Goal: Transaction & Acquisition: Purchase product/service

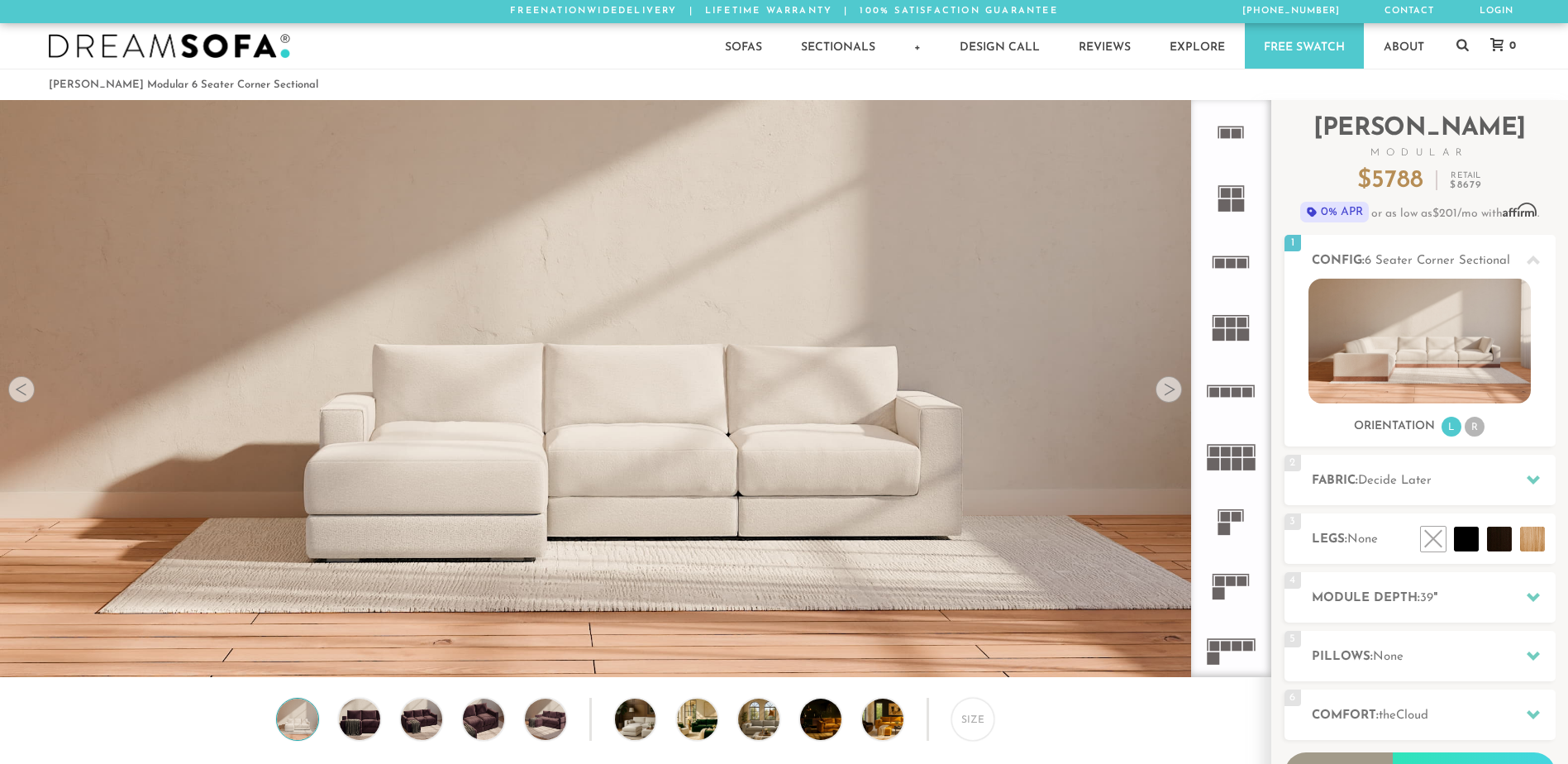
scroll to position [19339, 1555]
click at [1473, 432] on li "R" at bounding box center [1474, 426] width 20 height 20
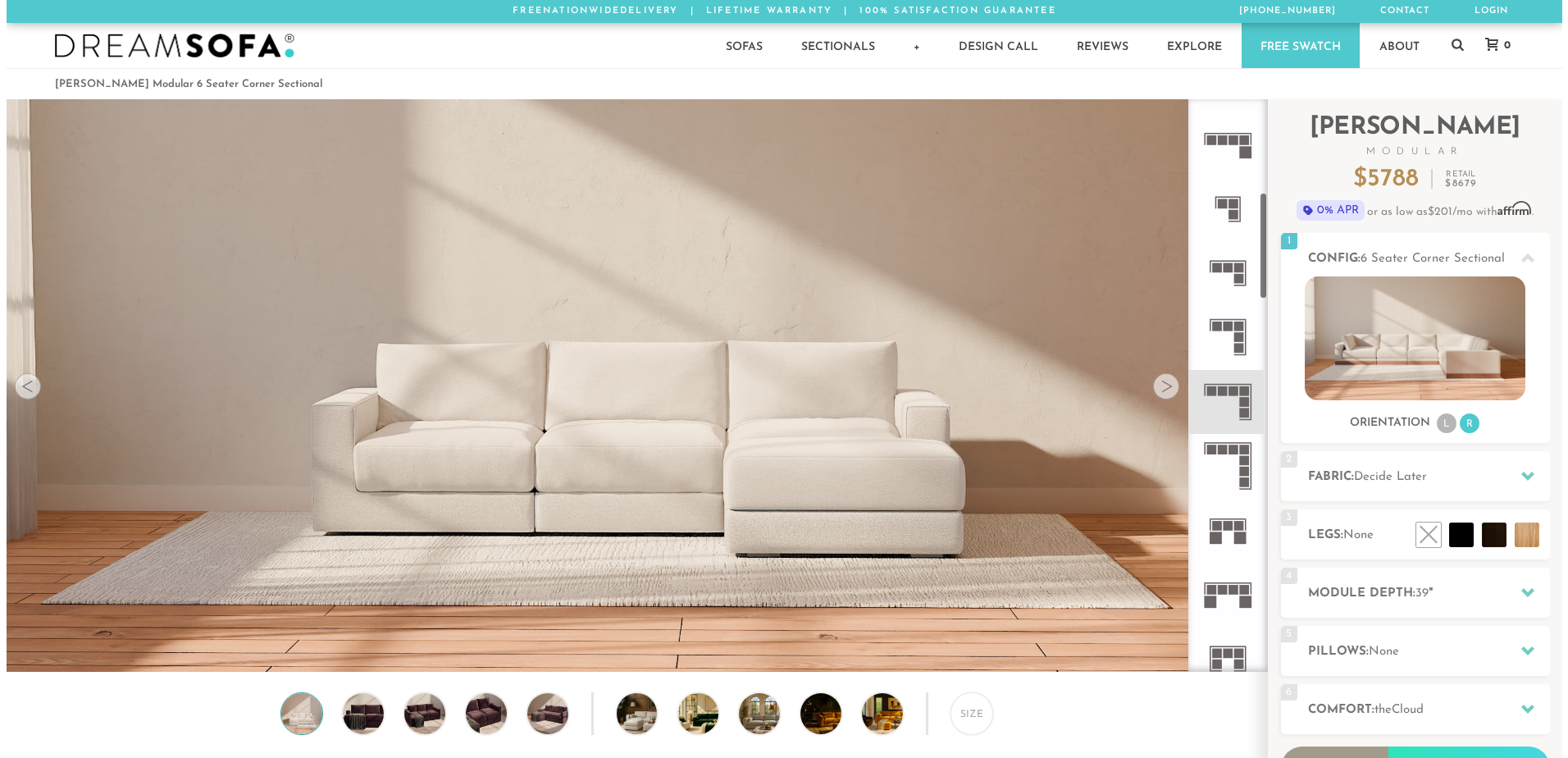
scroll to position [495, 0]
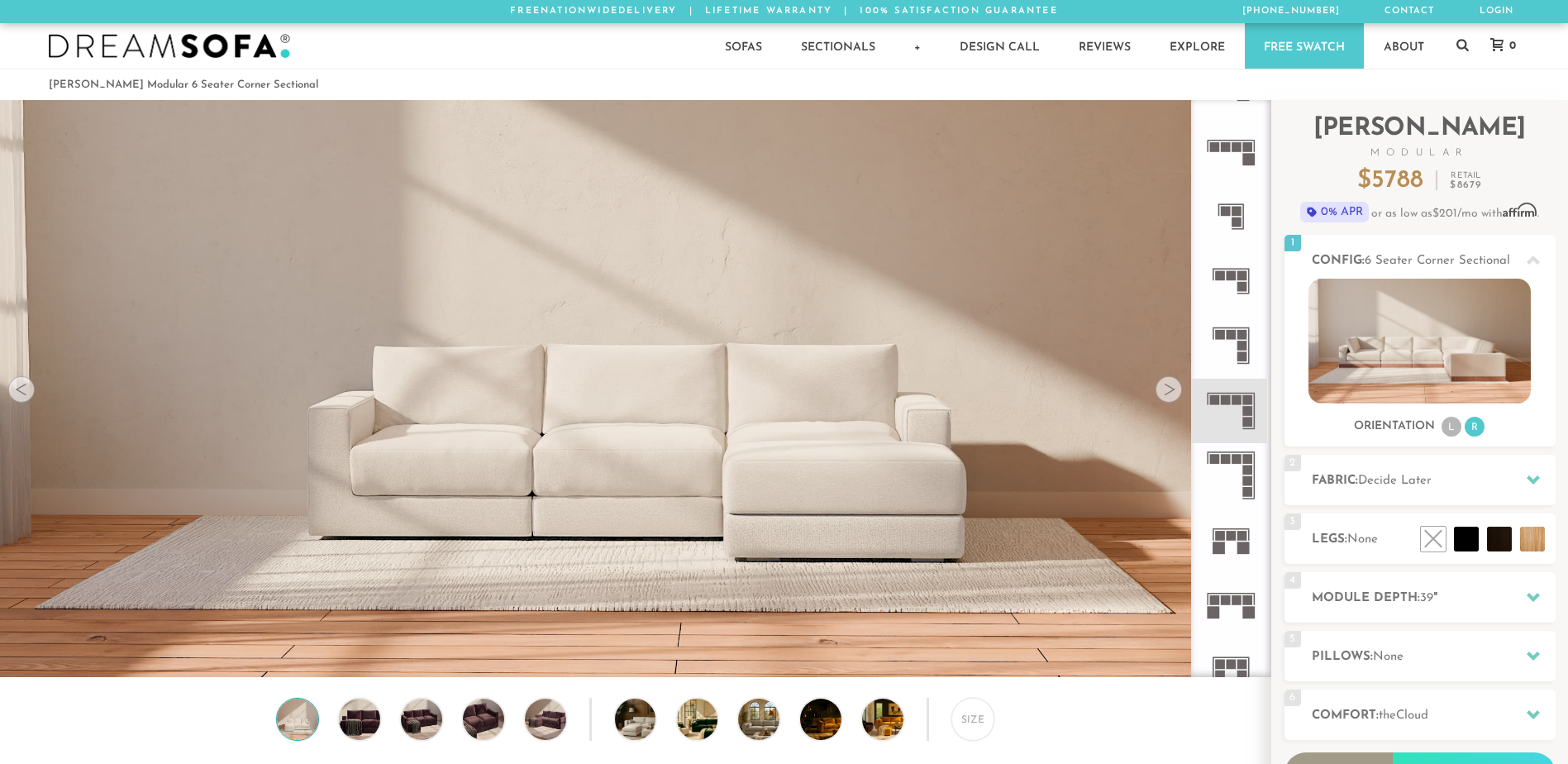
click at [1241, 408] on icon at bounding box center [1231, 411] width 65 height 65
click at [1243, 408] on rect at bounding box center [1248, 411] width 10 height 10
click at [1251, 408] on rect at bounding box center [1248, 411] width 10 height 10
click at [1183, 400] on img at bounding box center [635, 210] width 1270 height 424
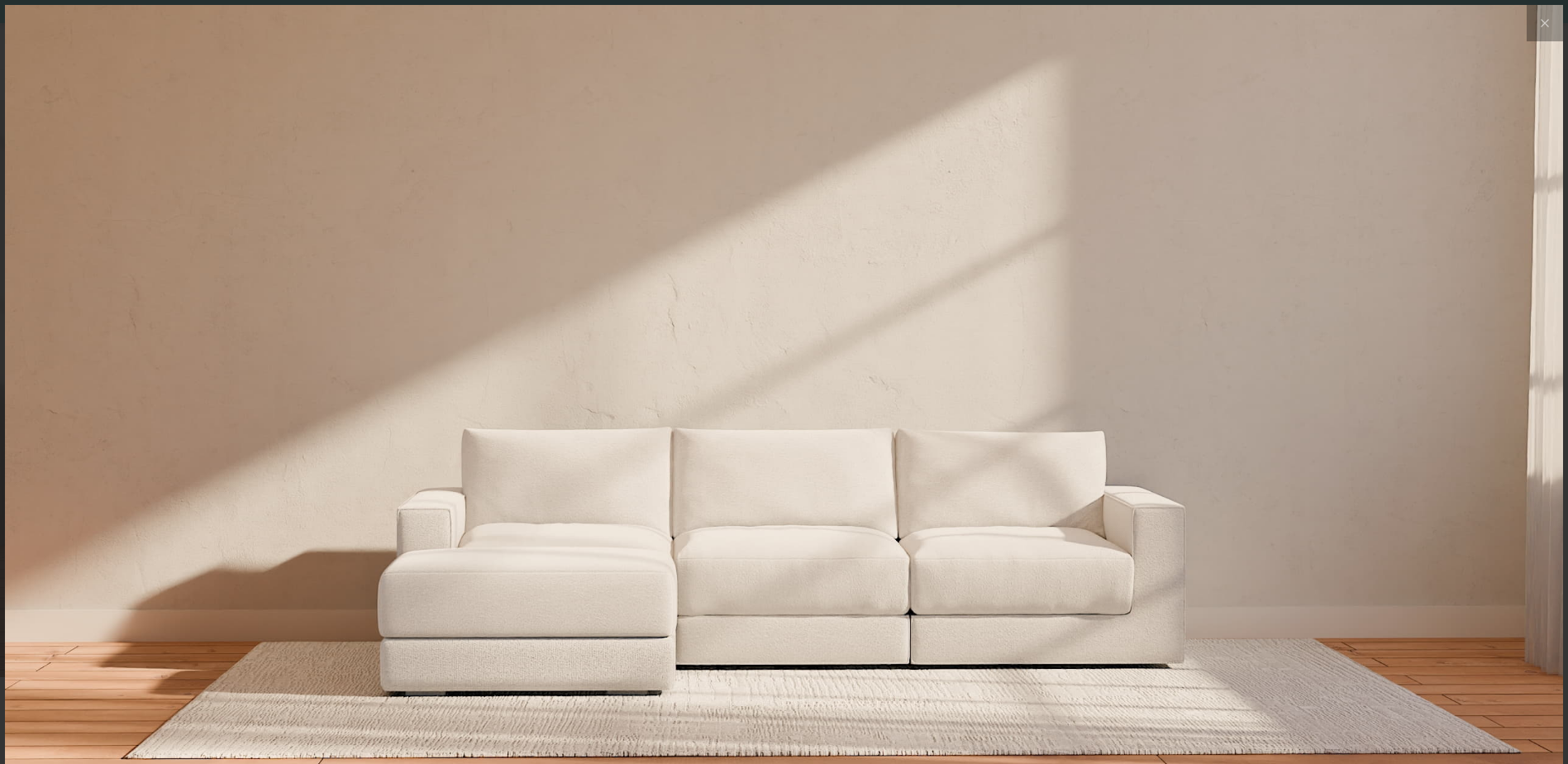
scroll to position [19363, 1568]
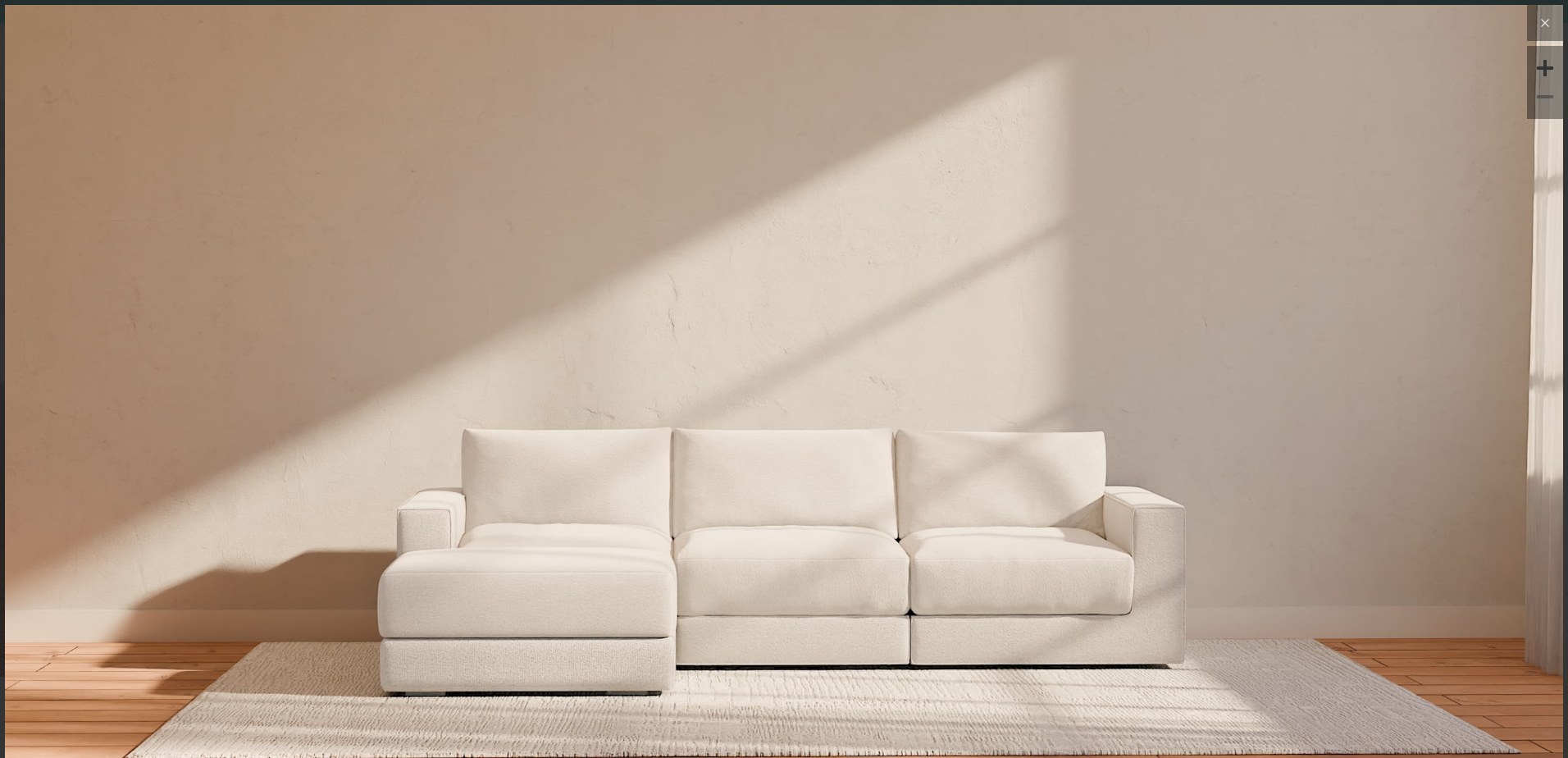
click at [1535, 18] on icon at bounding box center [1545, 23] width 20 height 20
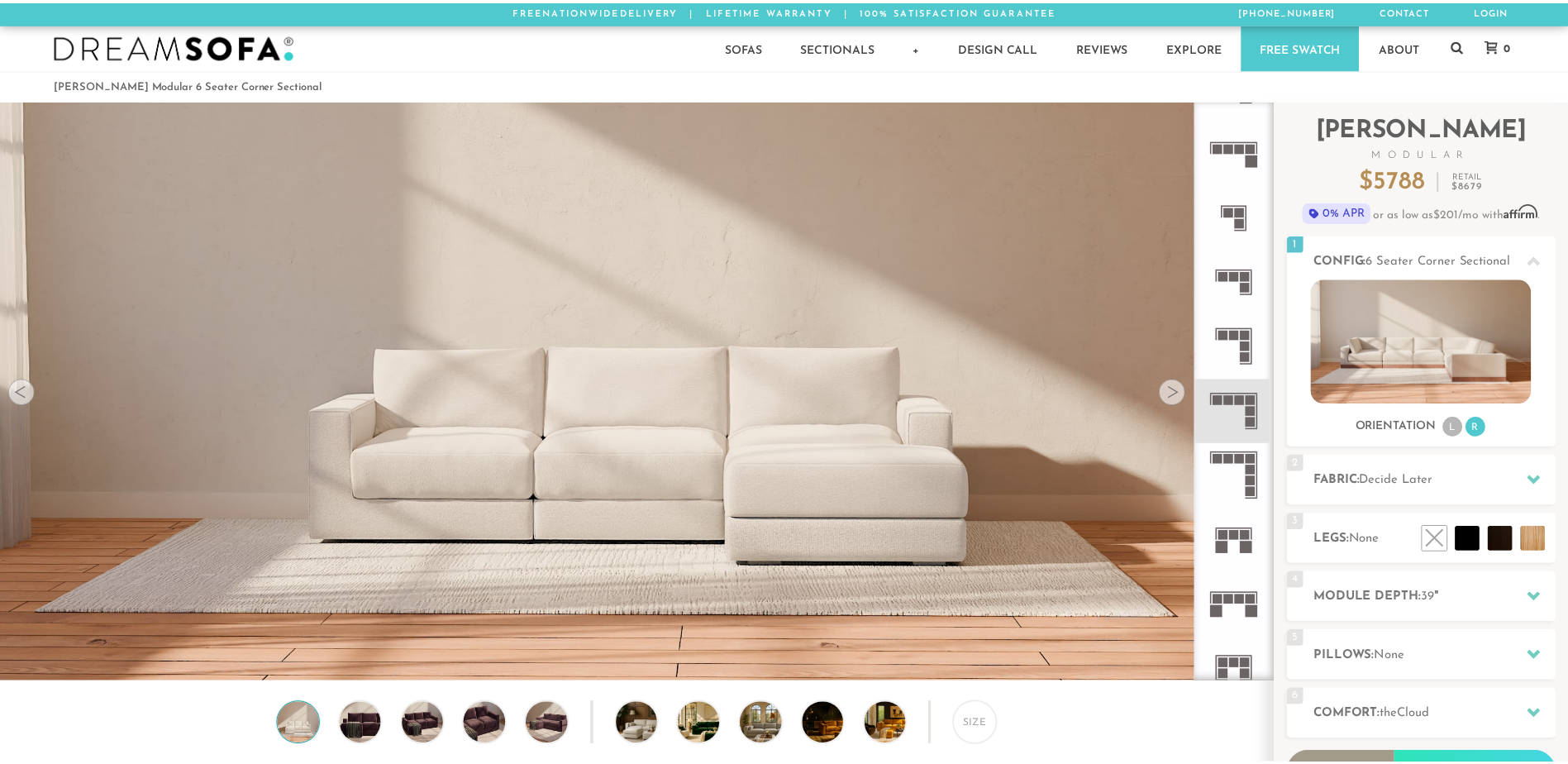
scroll to position [19339, 1555]
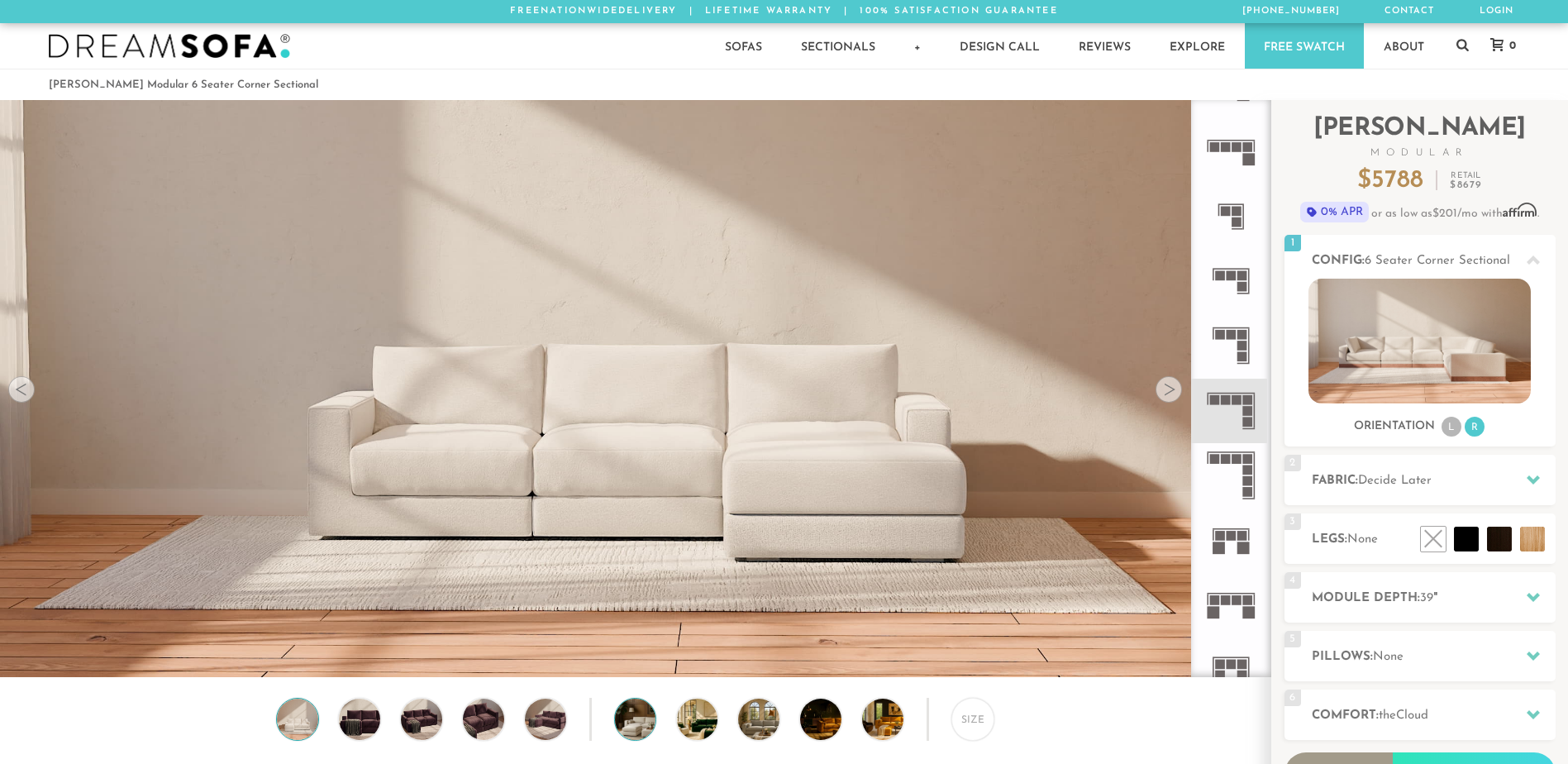
click at [636, 717] on img at bounding box center [652, 719] width 73 height 42
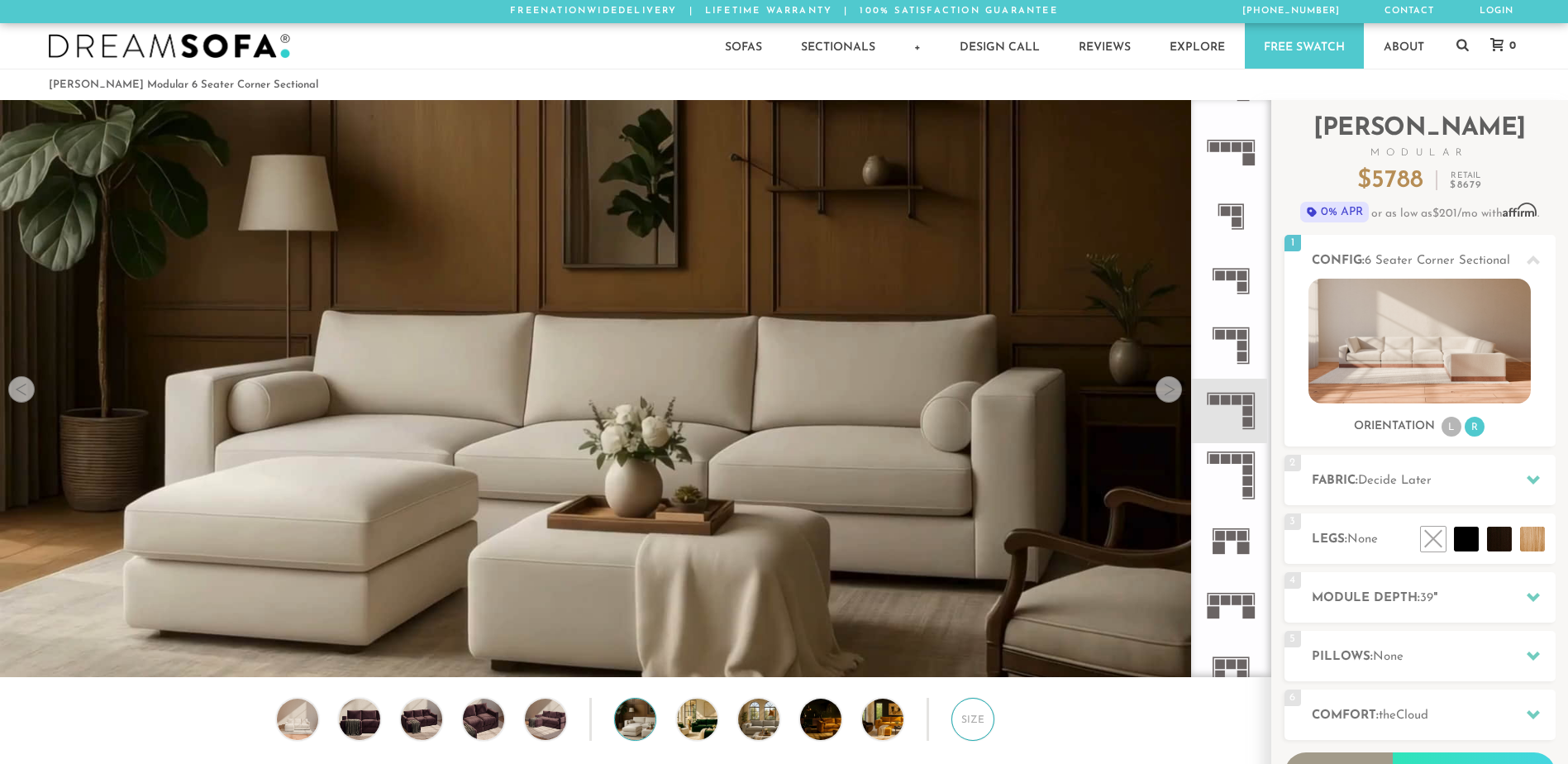
click at [969, 730] on div "Size" at bounding box center [973, 720] width 43 height 43
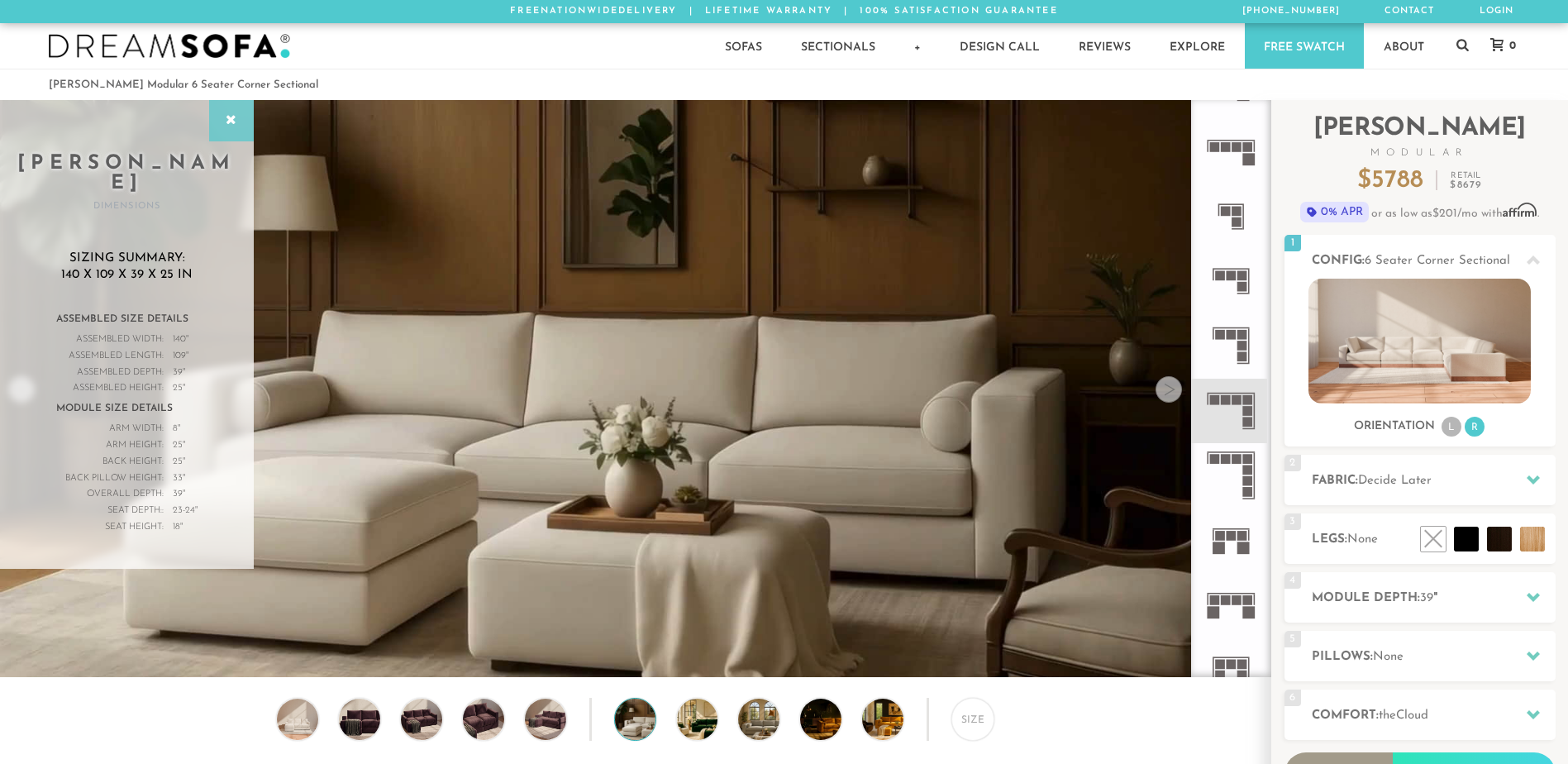
click at [229, 133] on div at bounding box center [231, 120] width 44 height 42
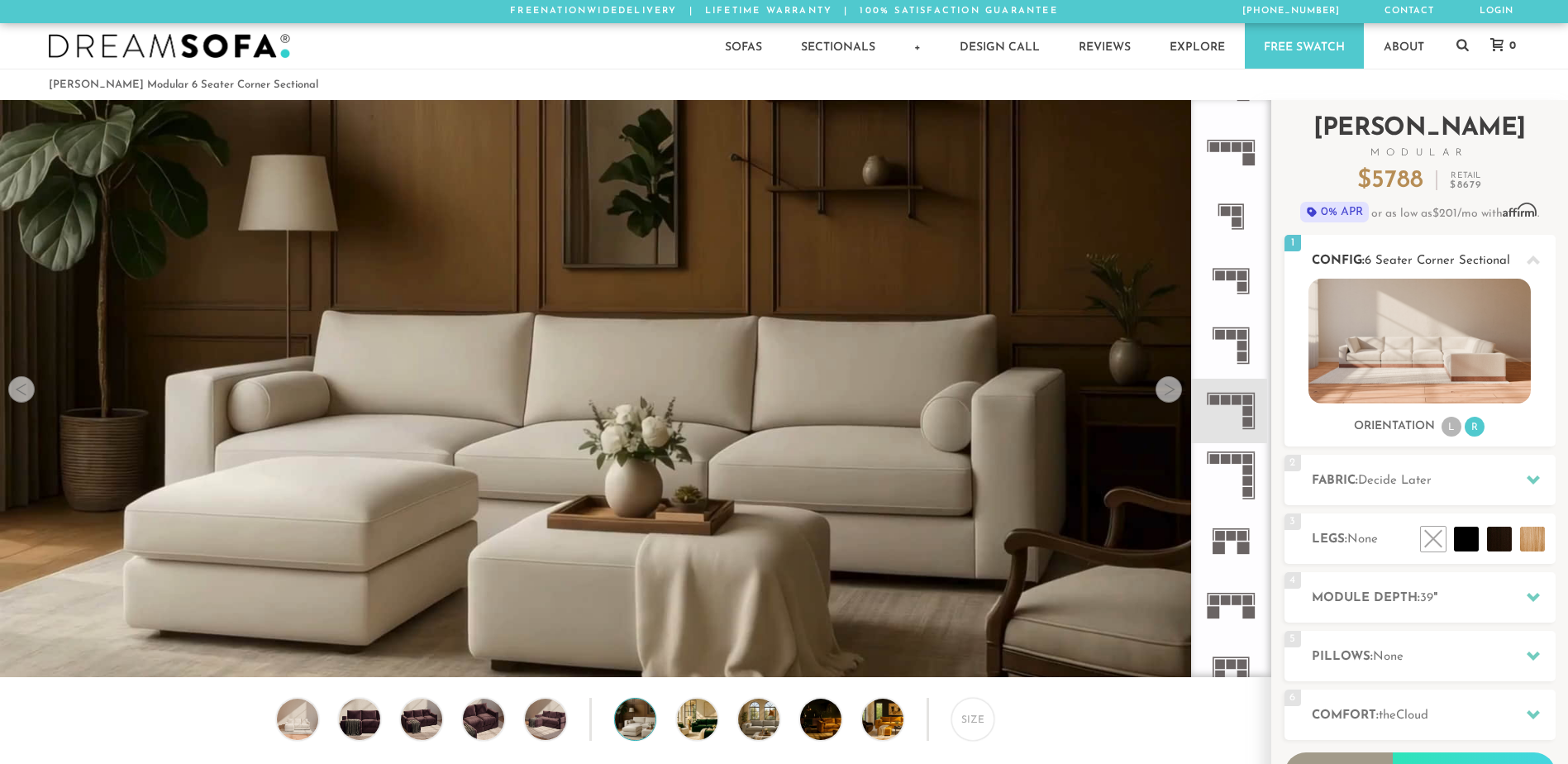
click at [1454, 424] on li "L" at bounding box center [1451, 426] width 20 height 20
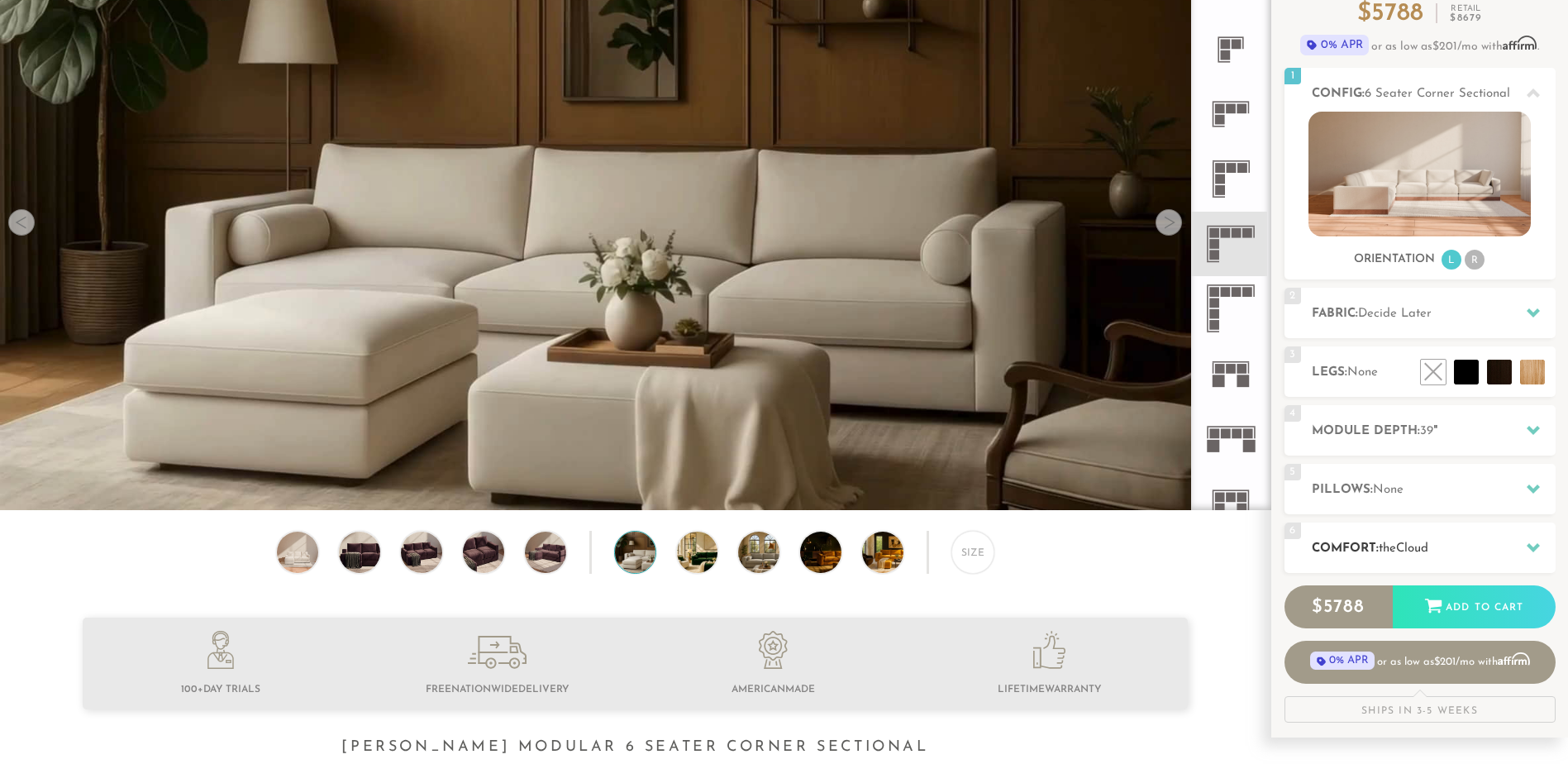
scroll to position [170, 0]
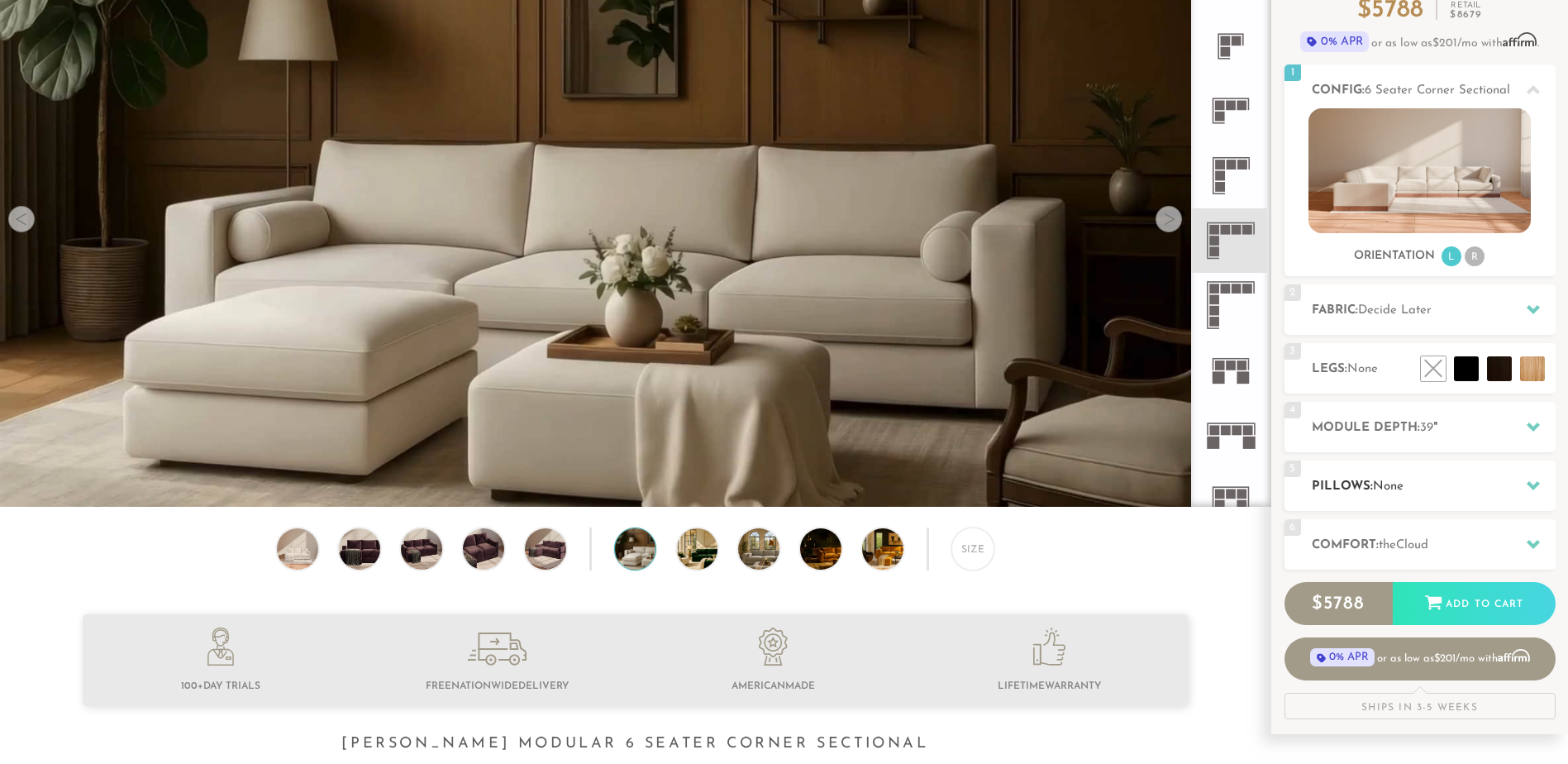
click at [1499, 479] on h2 "Pillows: None" at bounding box center [1434, 486] width 244 height 19
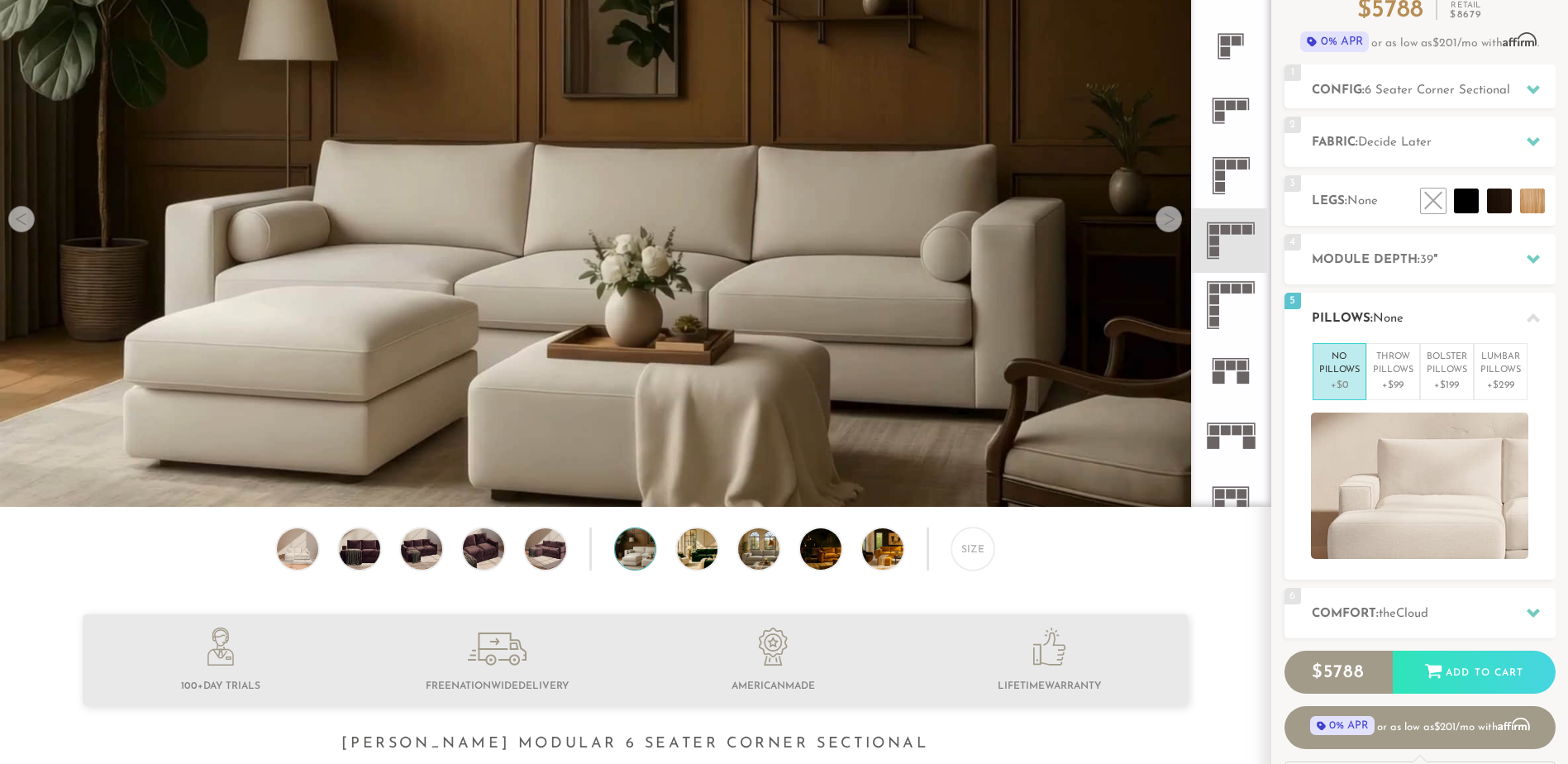
click at [1527, 320] on icon at bounding box center [1533, 317] width 14 height 9
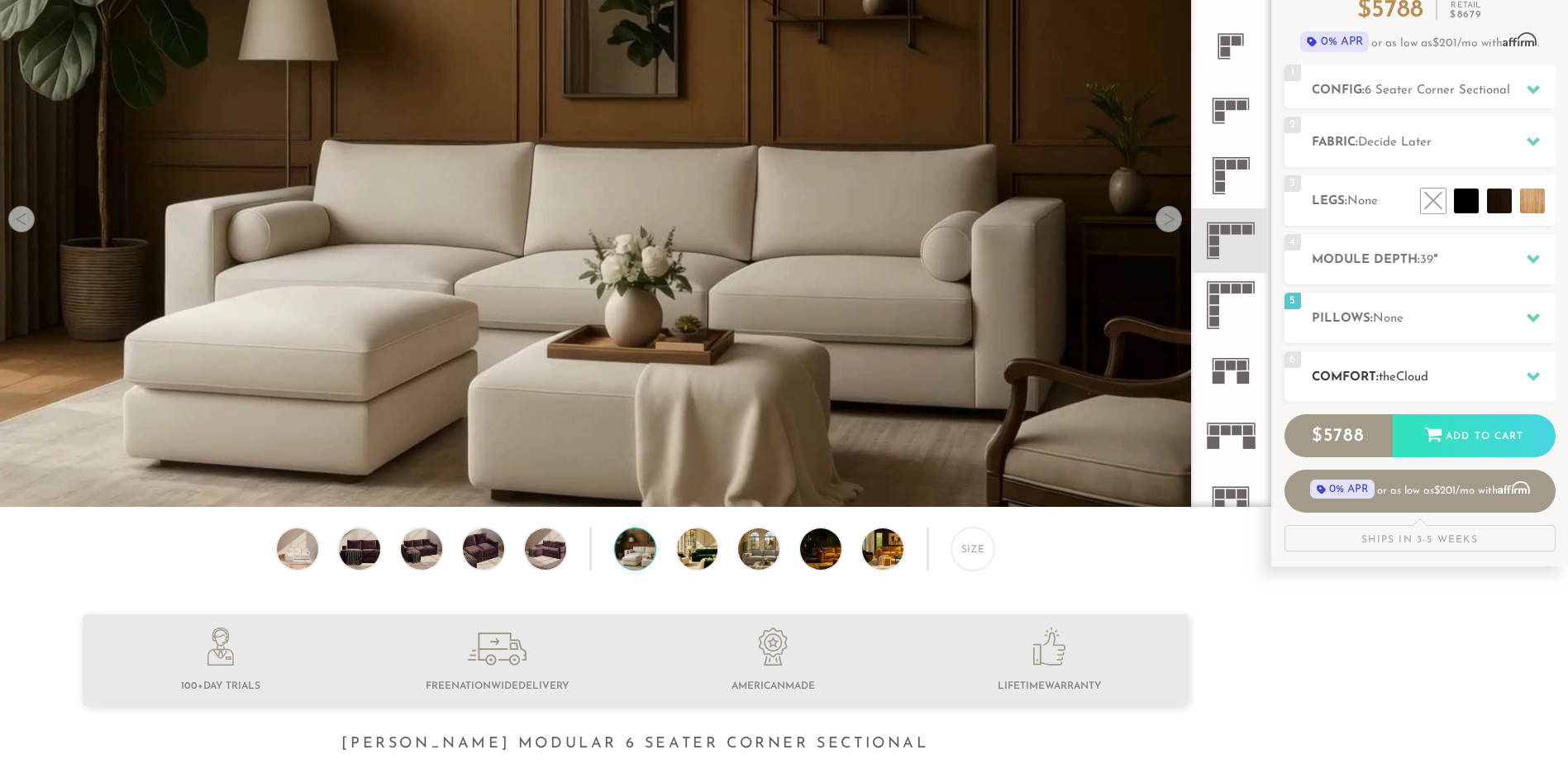
click at [1511, 387] on div "6 Comfort: the Cloud soft" at bounding box center [1420, 376] width 271 height 50
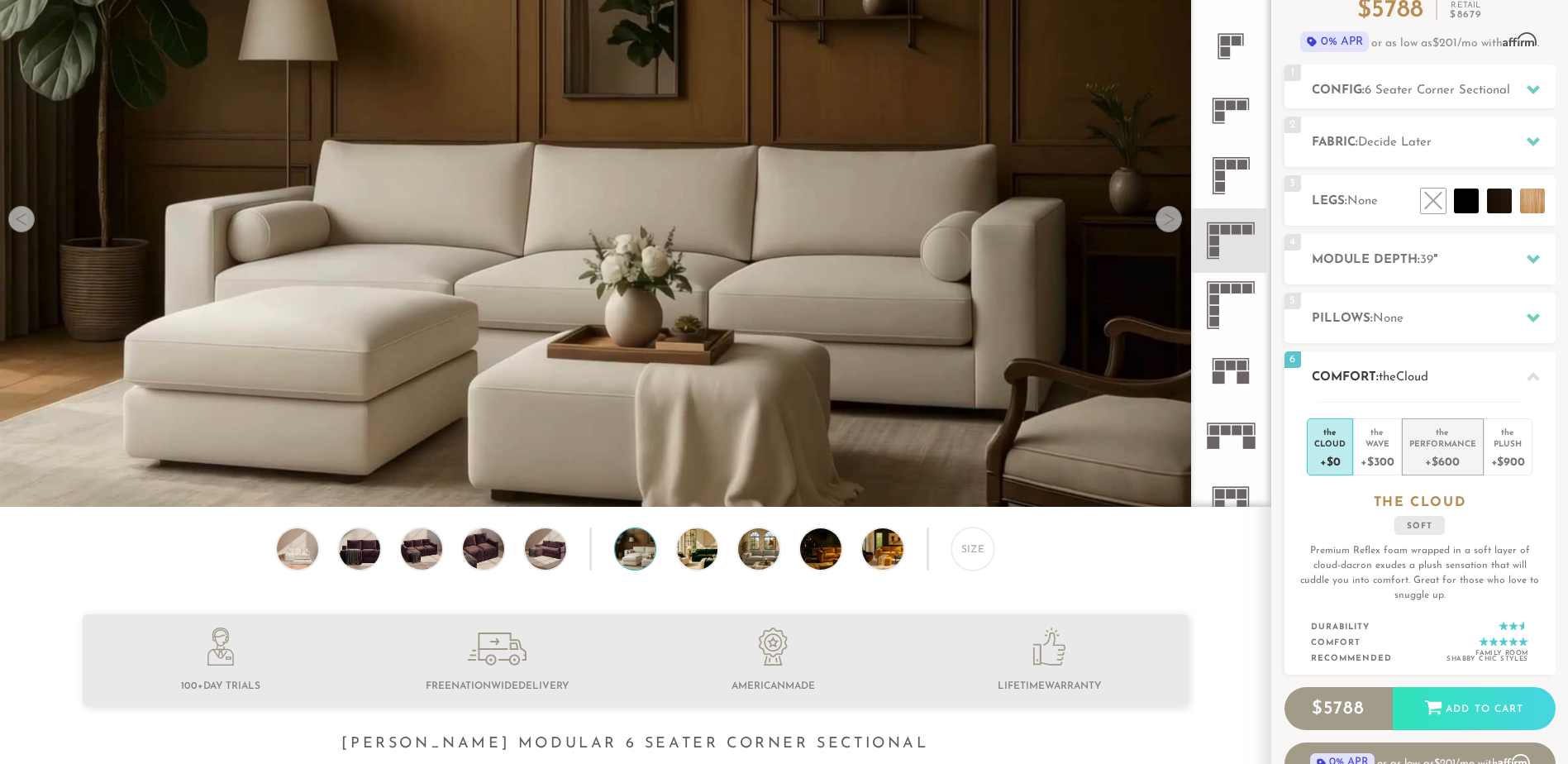
click at [1420, 446] on div "Performance" at bounding box center [1442, 443] width 67 height 12
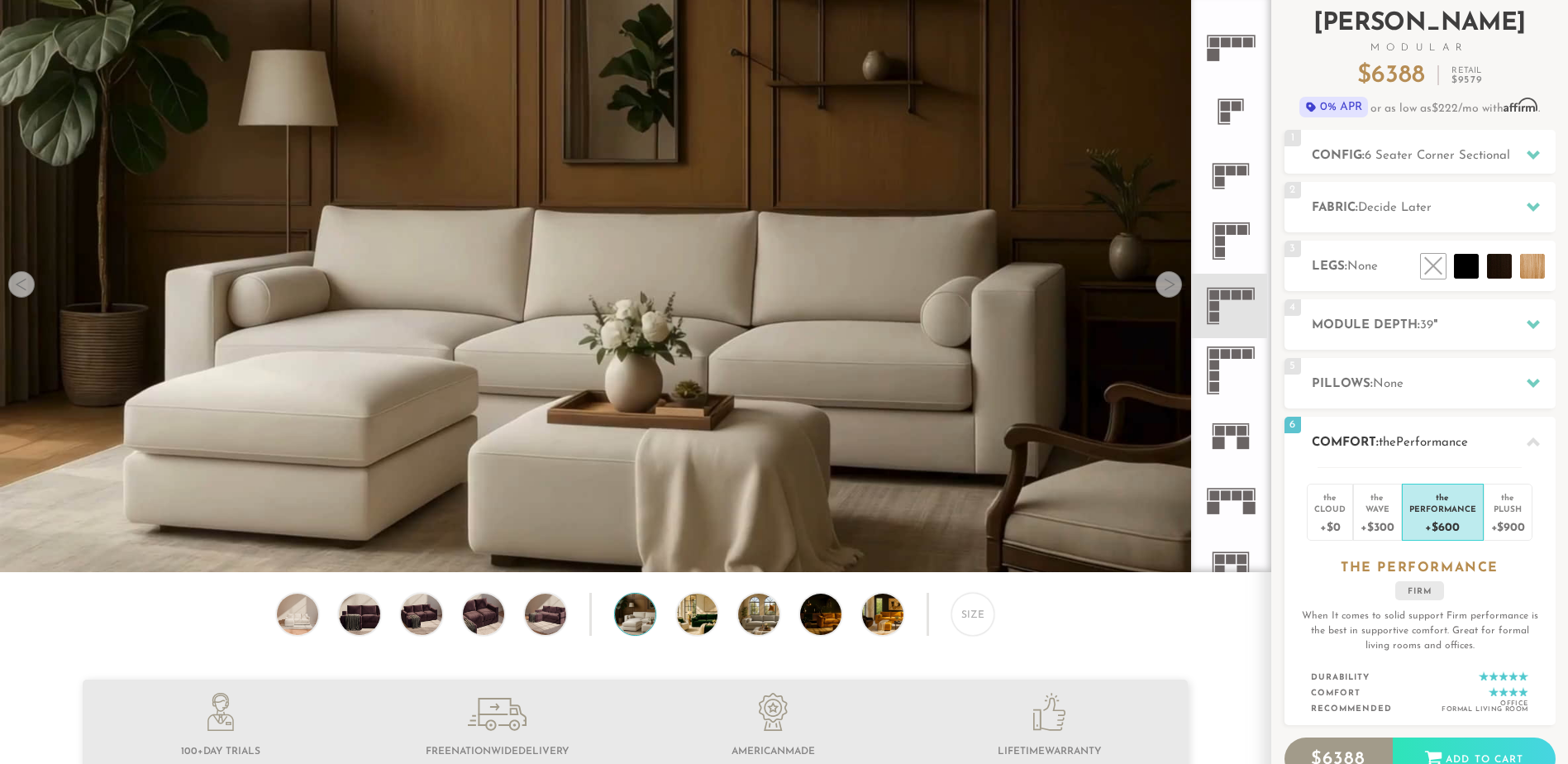
scroll to position [0, 0]
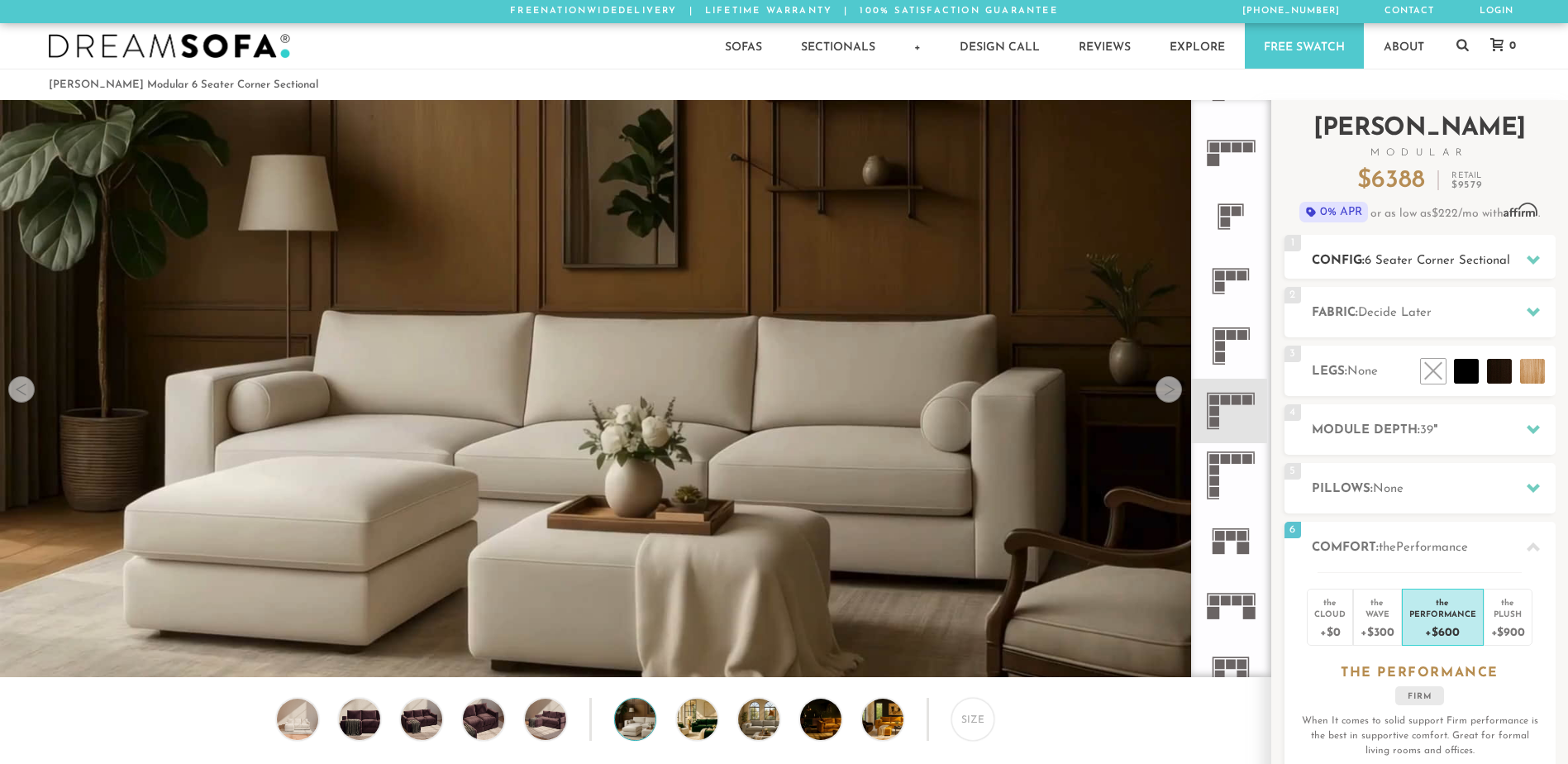
click at [1534, 247] on div at bounding box center [1533, 259] width 35 height 34
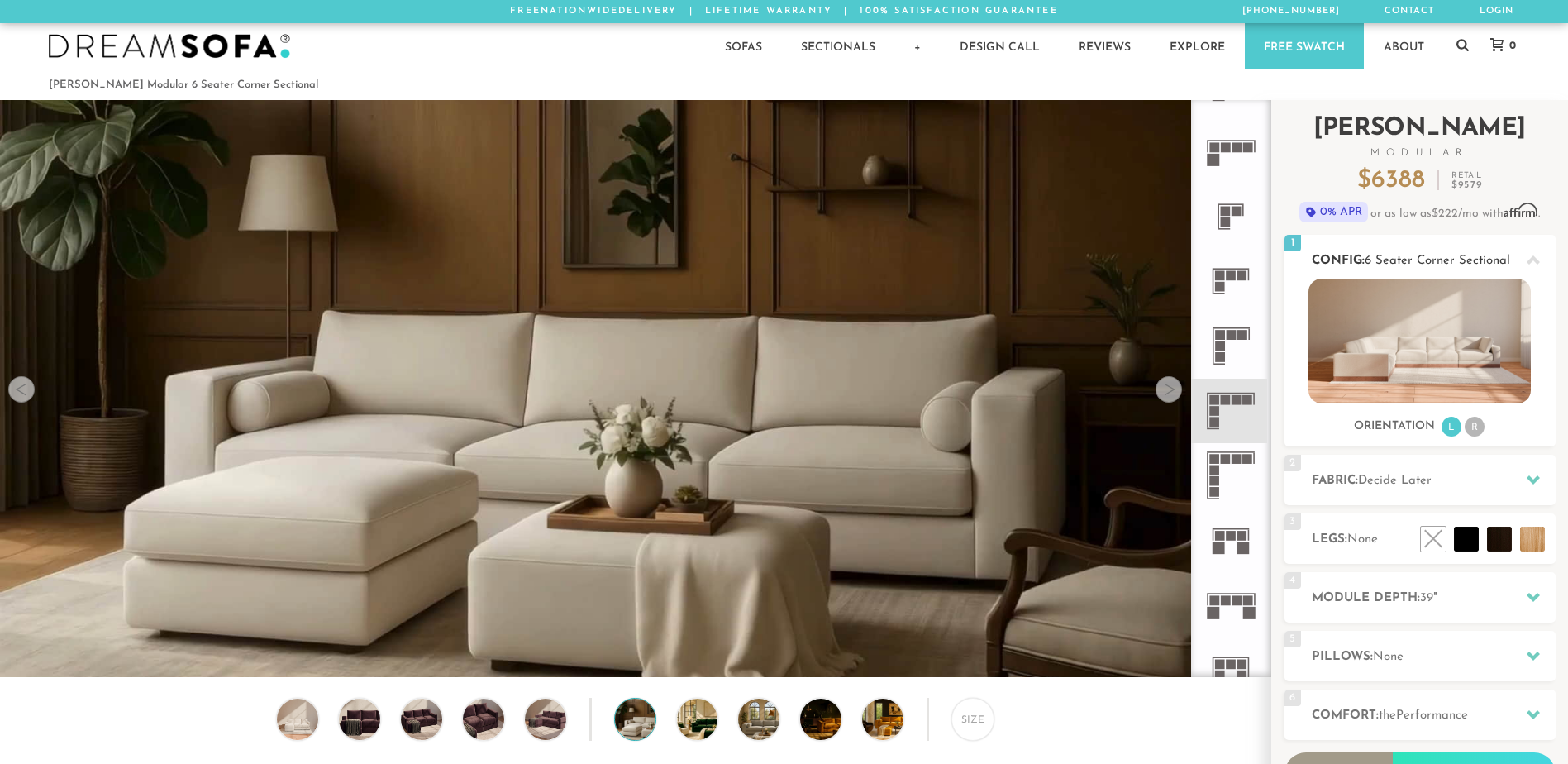
click at [1450, 332] on img at bounding box center [1419, 340] width 222 height 125
